Goal: Navigation & Orientation: Find specific page/section

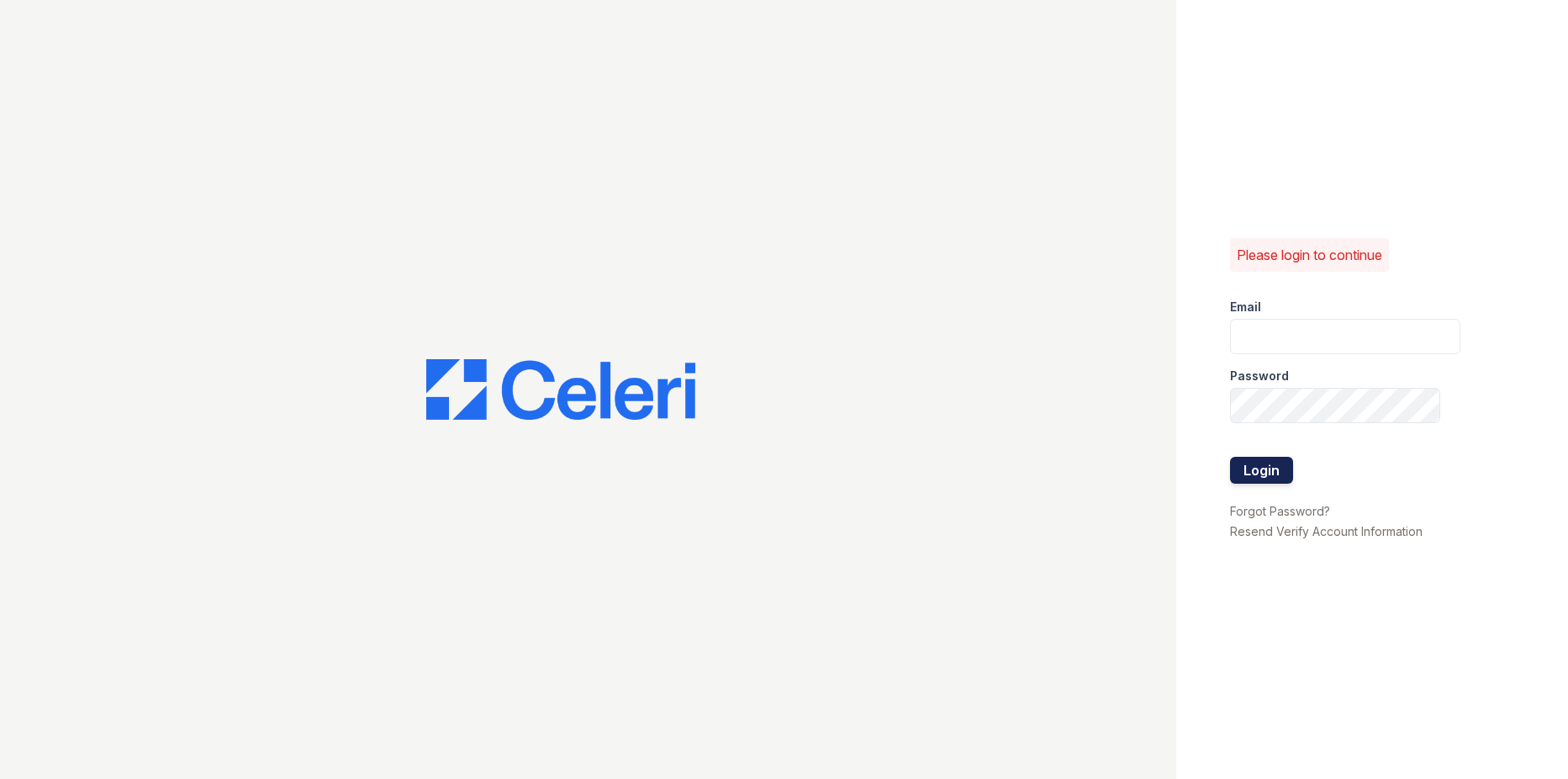
type input "[EMAIL_ADDRESS][DOMAIN_NAME]"
click at [1263, 471] on button "Login" at bounding box center [1261, 471] width 63 height 27
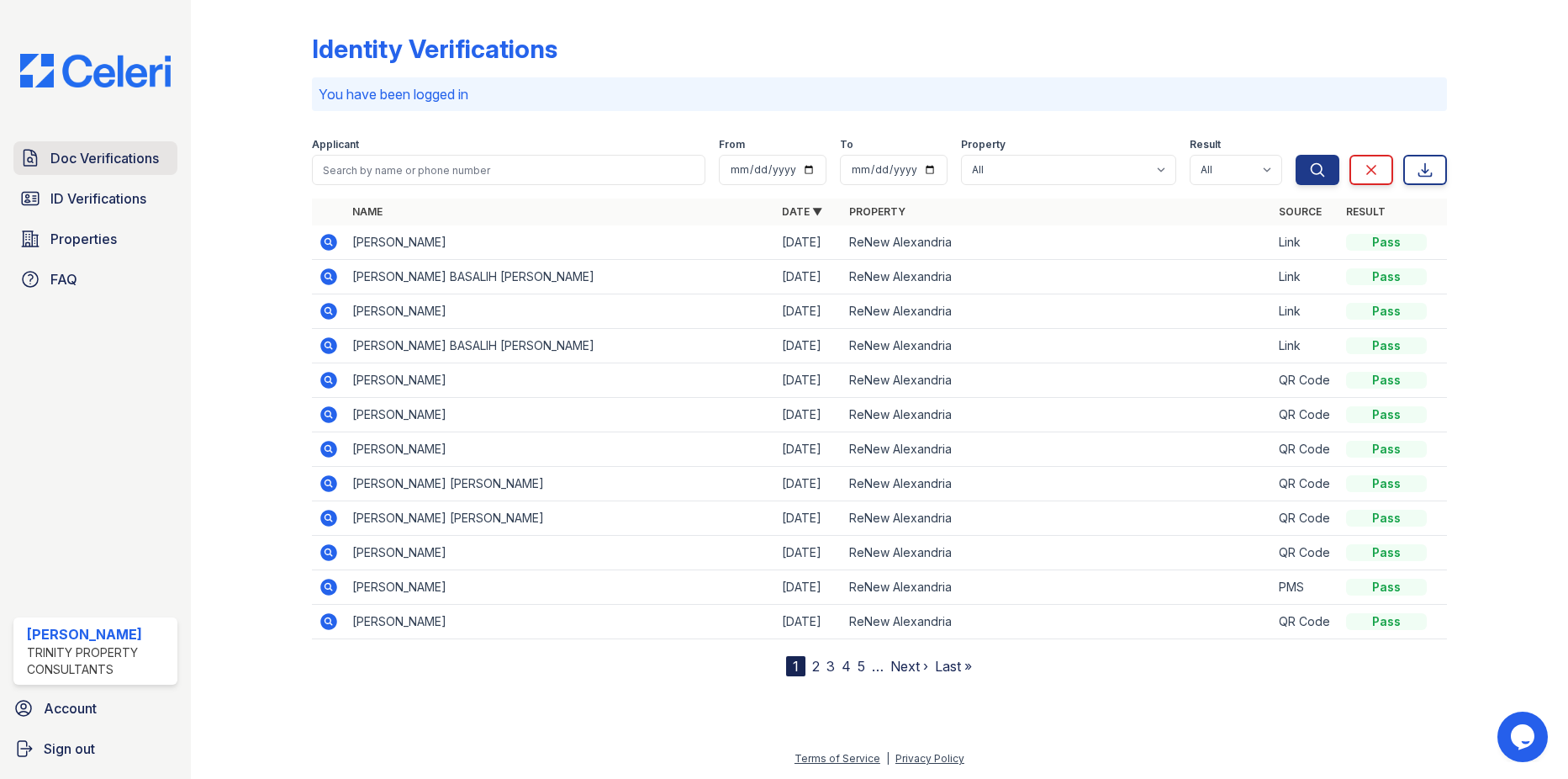
drag, startPoint x: 68, startPoint y: 192, endPoint x: 74, endPoint y: 174, distance: 19.0
click at [68, 191] on span "ID Verifications" at bounding box center [98, 199] width 95 height 20
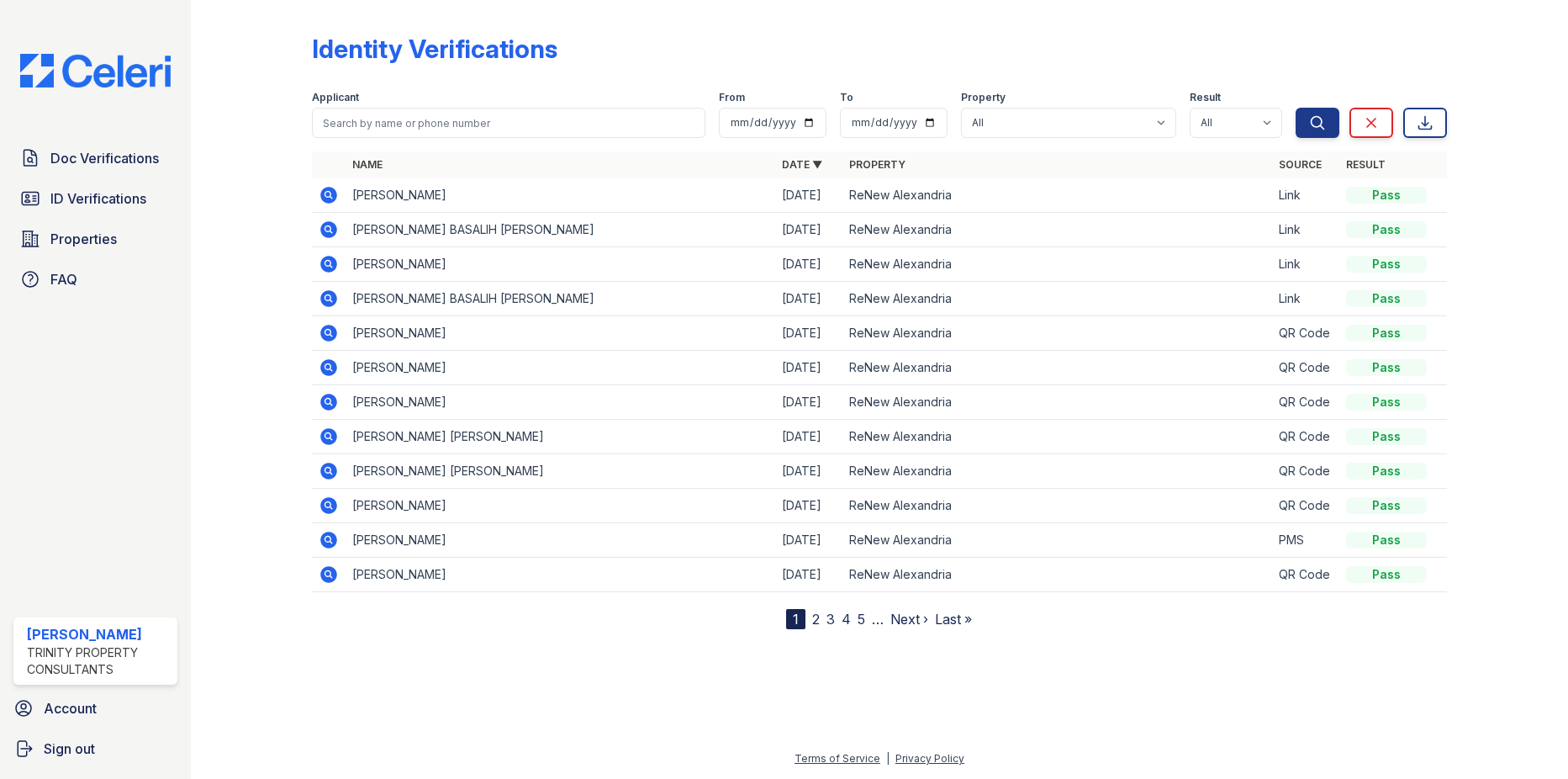
click at [84, 155] on span "Doc Verifications" at bounding box center [105, 158] width 108 height 20
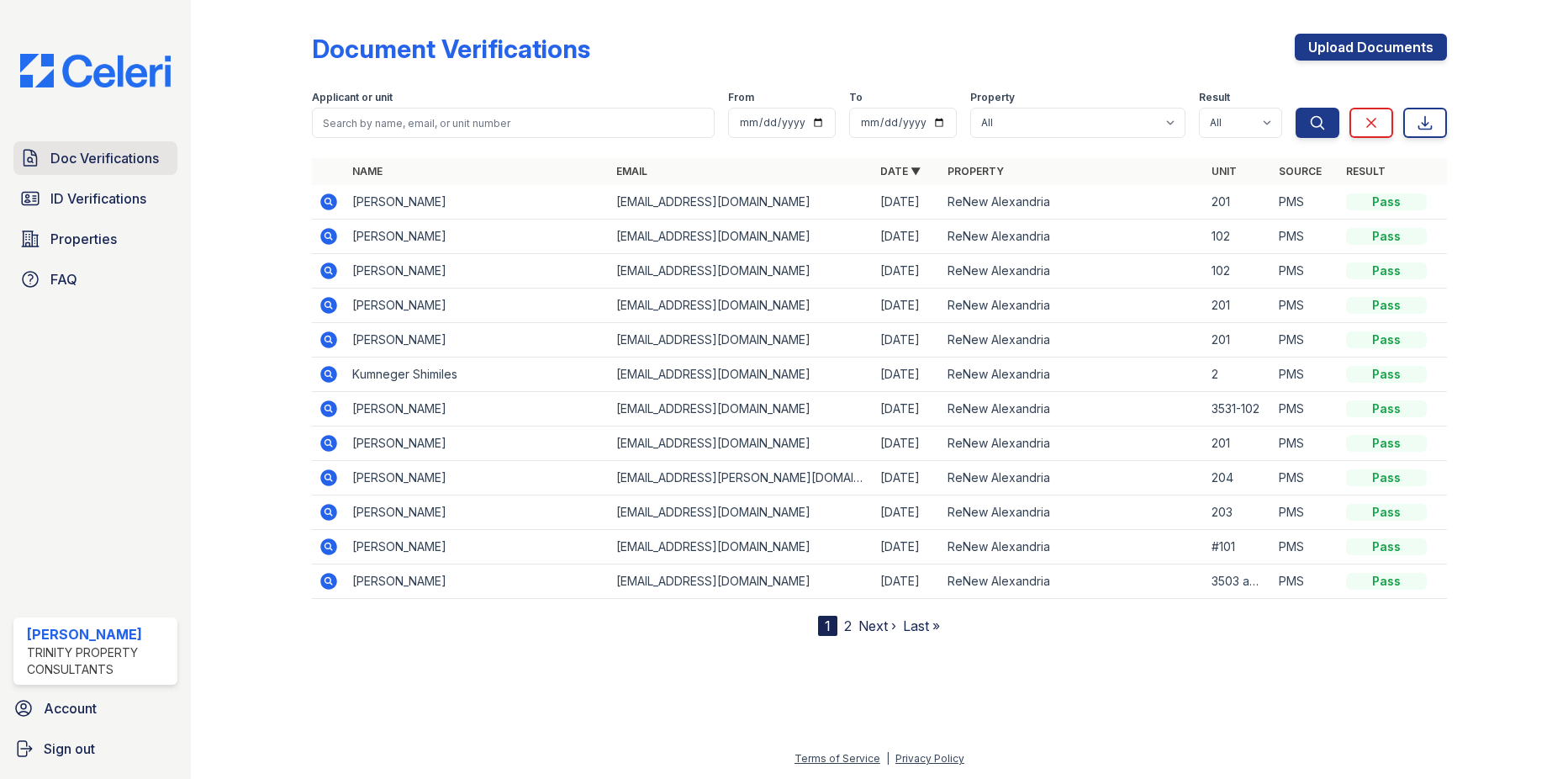
click at [95, 161] on span "Doc Verifications" at bounding box center [105, 158] width 108 height 20
click at [122, 216] on div "Doc Verifications ID Verifications Properties FAQ" at bounding box center [95, 218] width 177 height 155
click at [121, 210] on link "ID Verifications" at bounding box center [95, 199] width 164 height 34
